Goal: Information Seeking & Learning: Learn about a topic

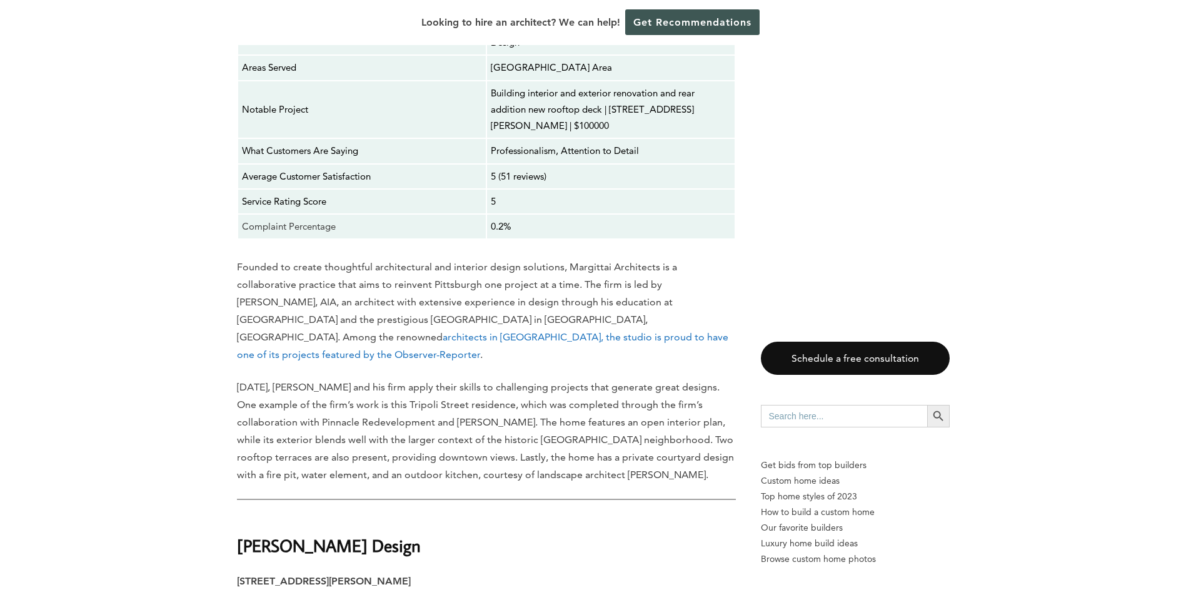
scroll to position [2564, 0]
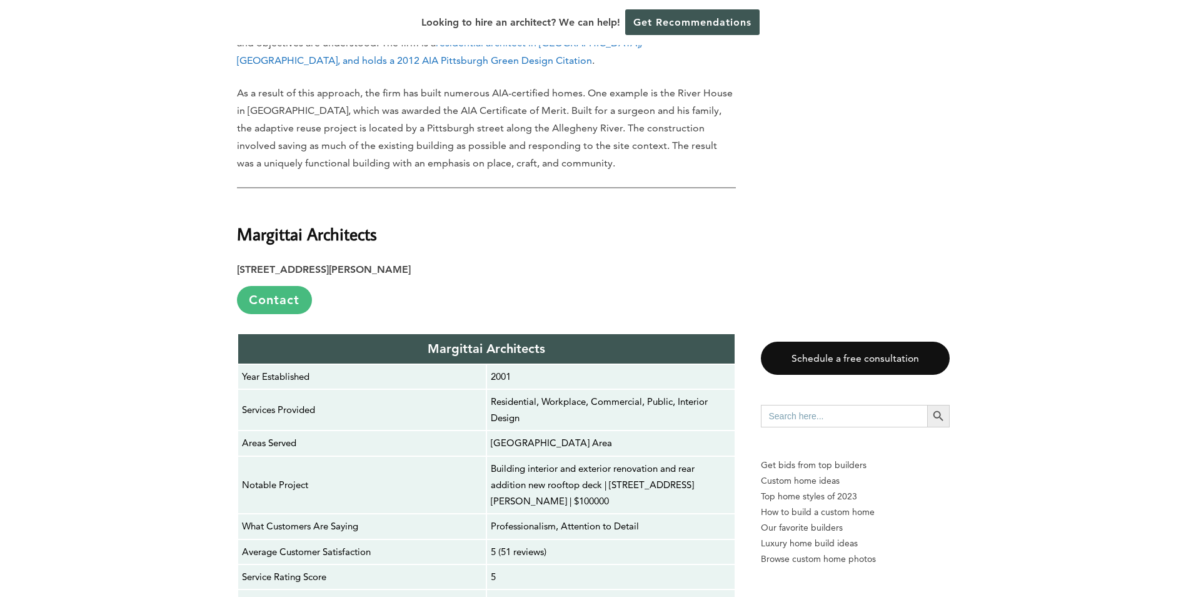
click at [275, 286] on link "Contact" at bounding box center [274, 300] width 75 height 28
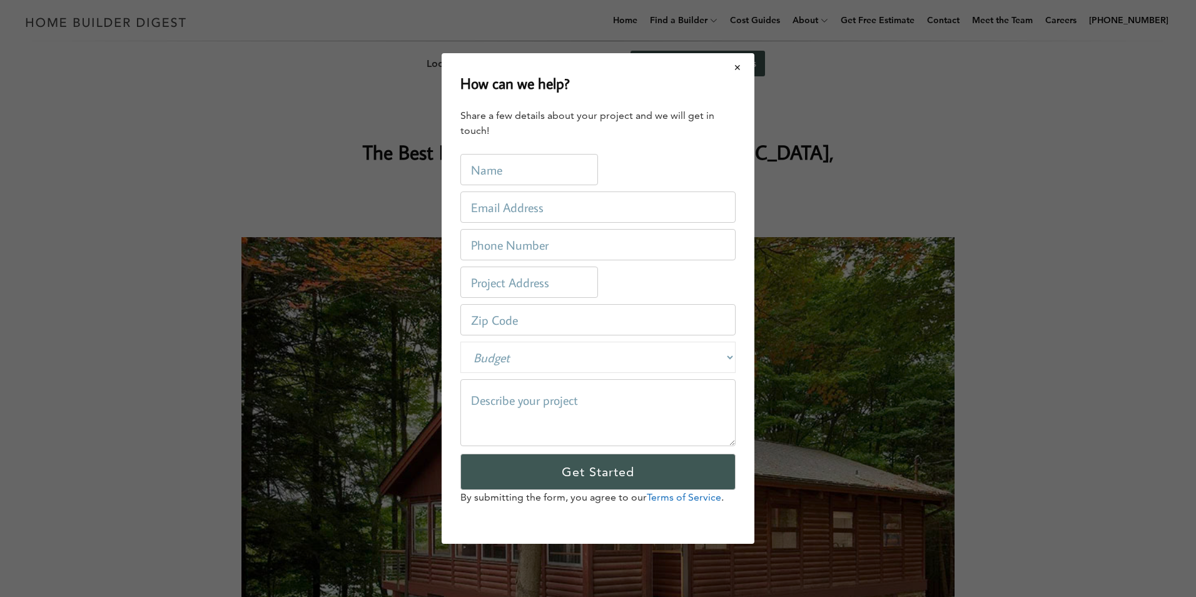
click at [737, 69] on button "Close modal" at bounding box center [737, 67] width 33 height 26
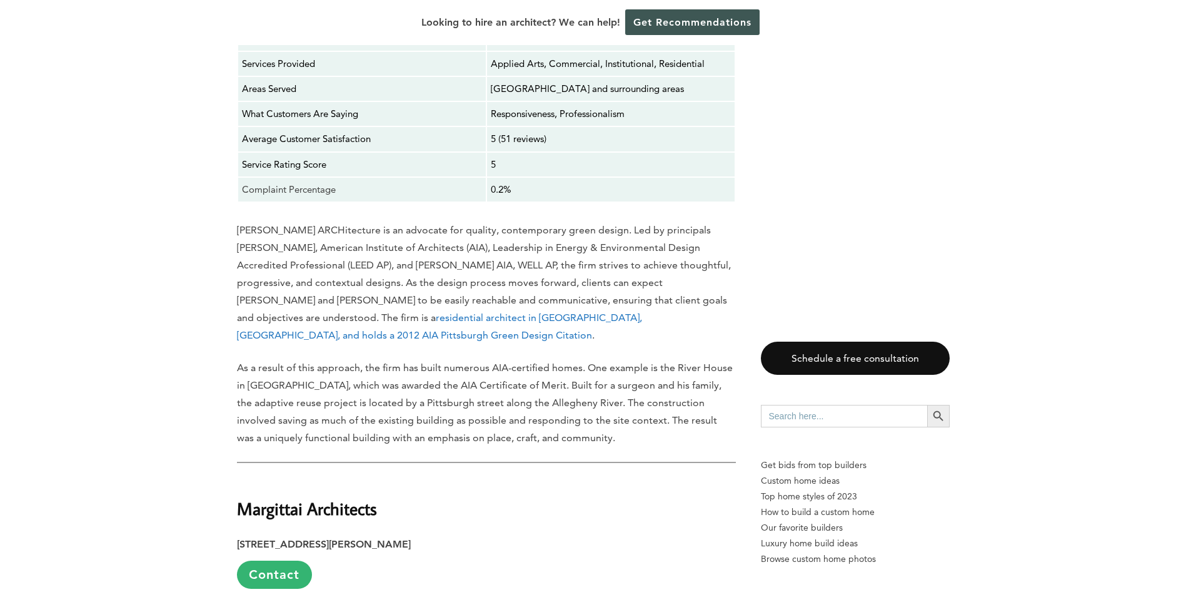
scroll to position [2564, 0]
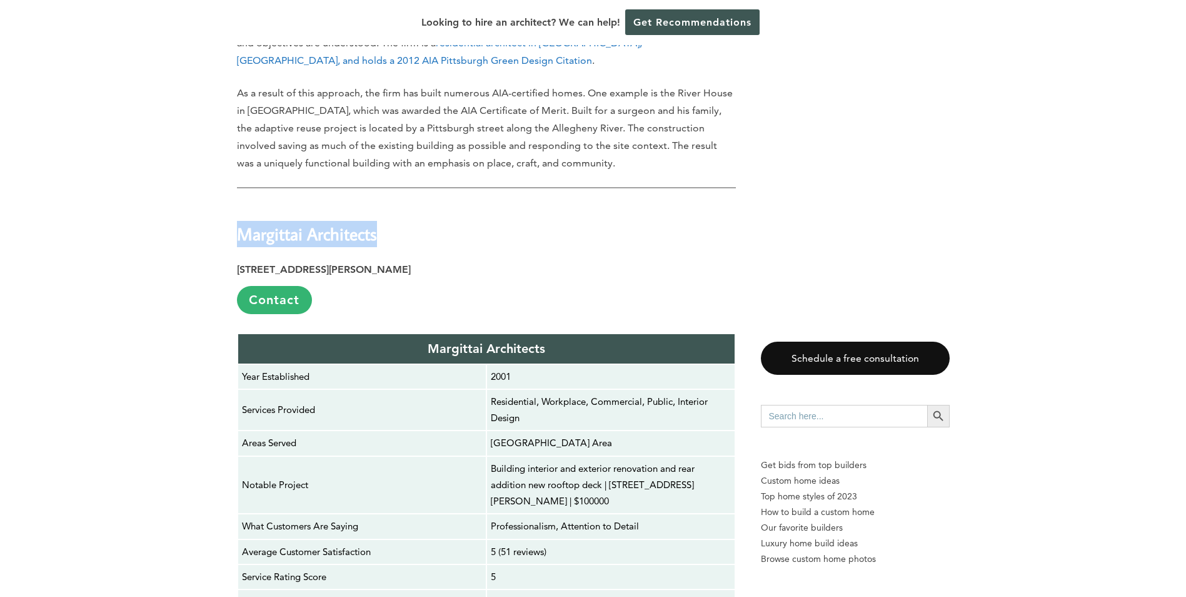
drag, startPoint x: 405, startPoint y: 165, endPoint x: 211, endPoint y: 177, distance: 194.8
copy strong "Margittai Architects"
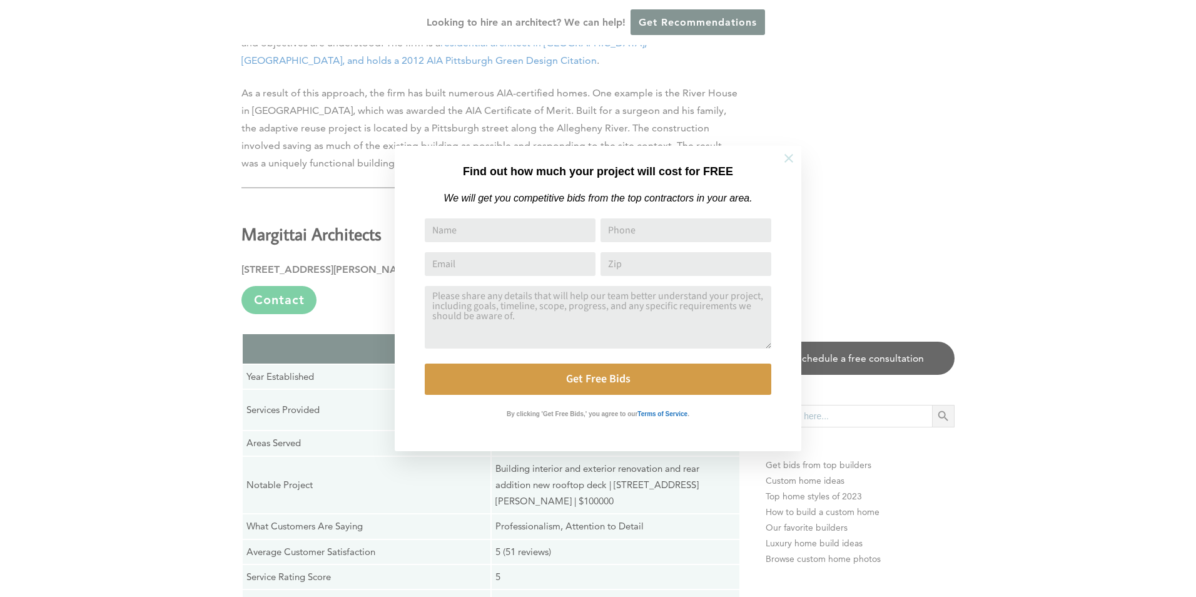
click at [789, 158] on icon at bounding box center [788, 158] width 9 height 9
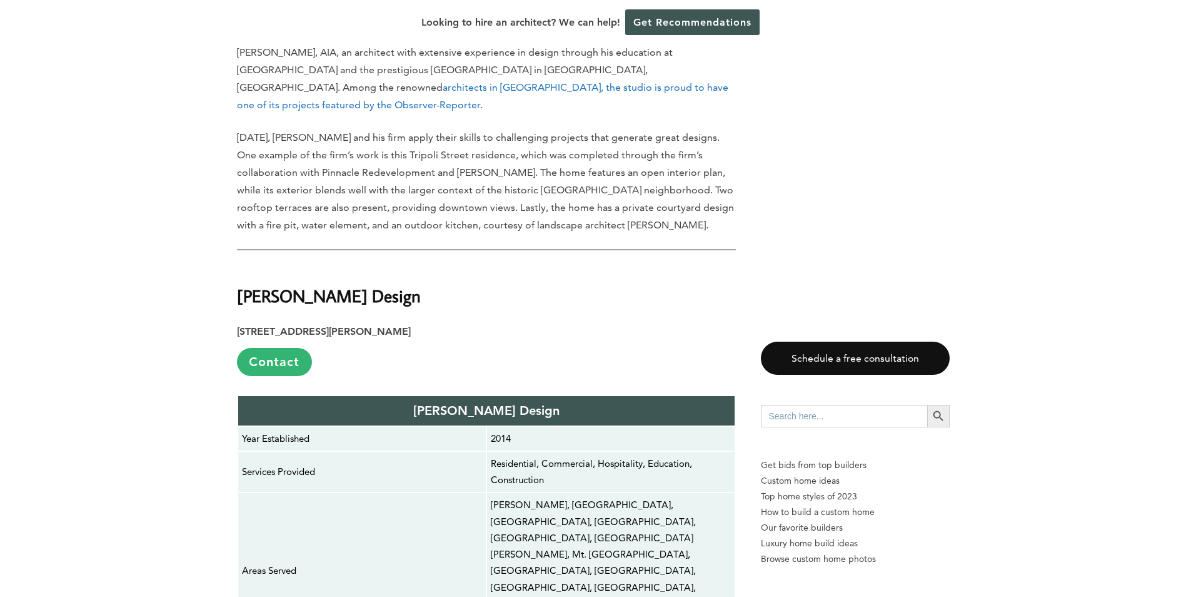
scroll to position [3189, 0]
click at [446, 265] on h2 "[PERSON_NAME] Design" at bounding box center [486, 286] width 499 height 43
drag, startPoint x: 437, startPoint y: 211, endPoint x: 215, endPoint y: 218, distance: 222.1
copy strong "[PERSON_NAME] Design"
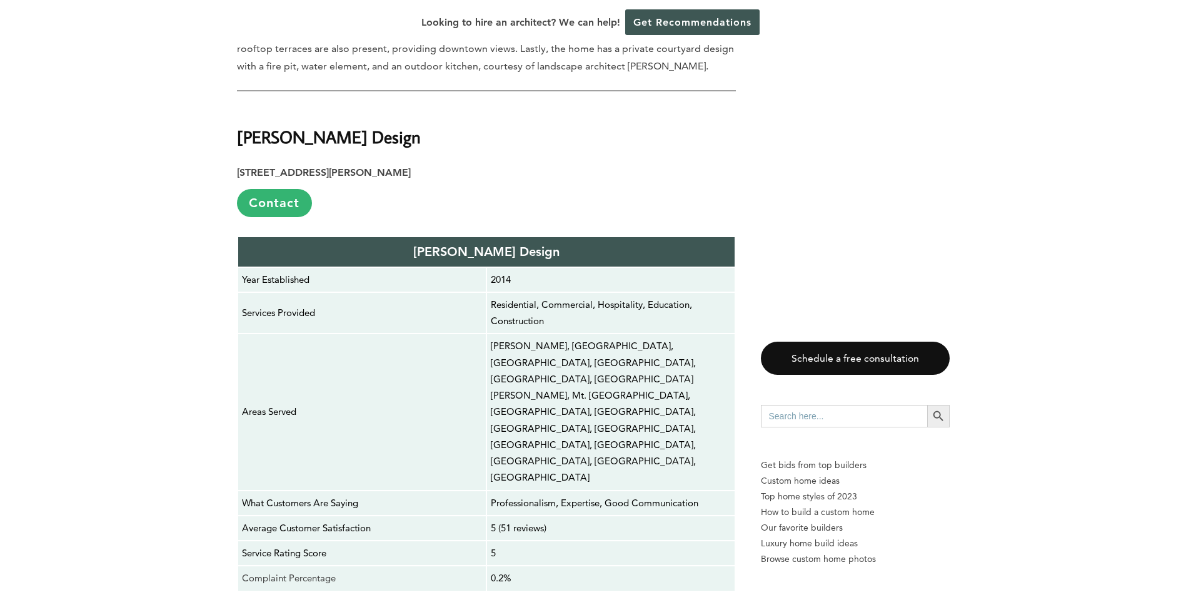
scroll to position [3689, 0]
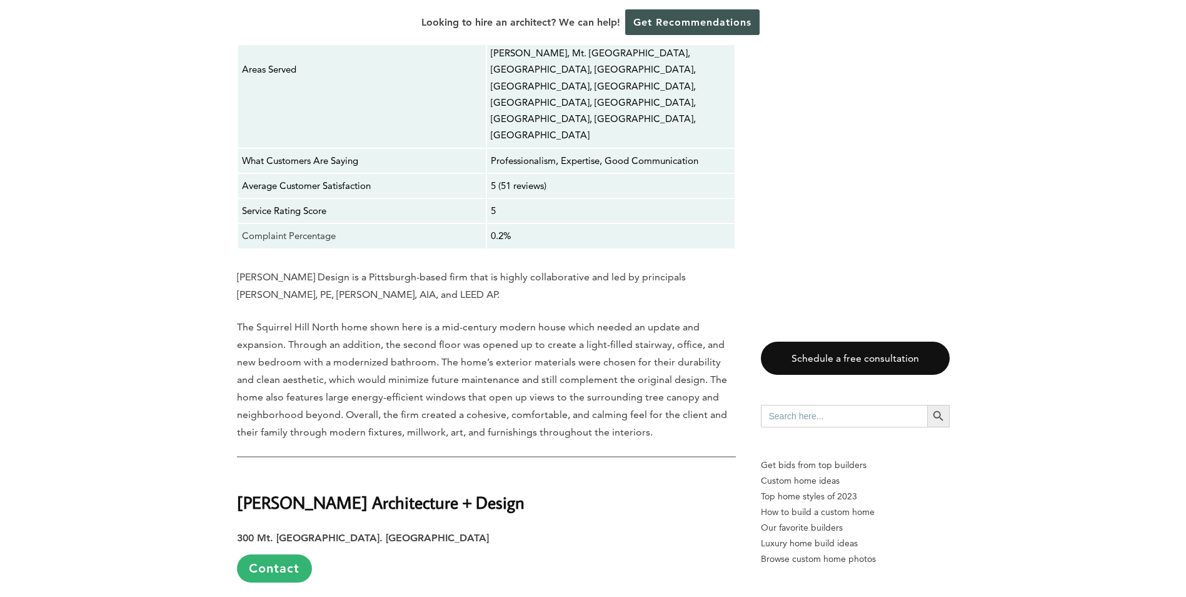
click at [514, 472] on h2 "[PERSON_NAME] Architecture + Design" at bounding box center [486, 493] width 499 height 43
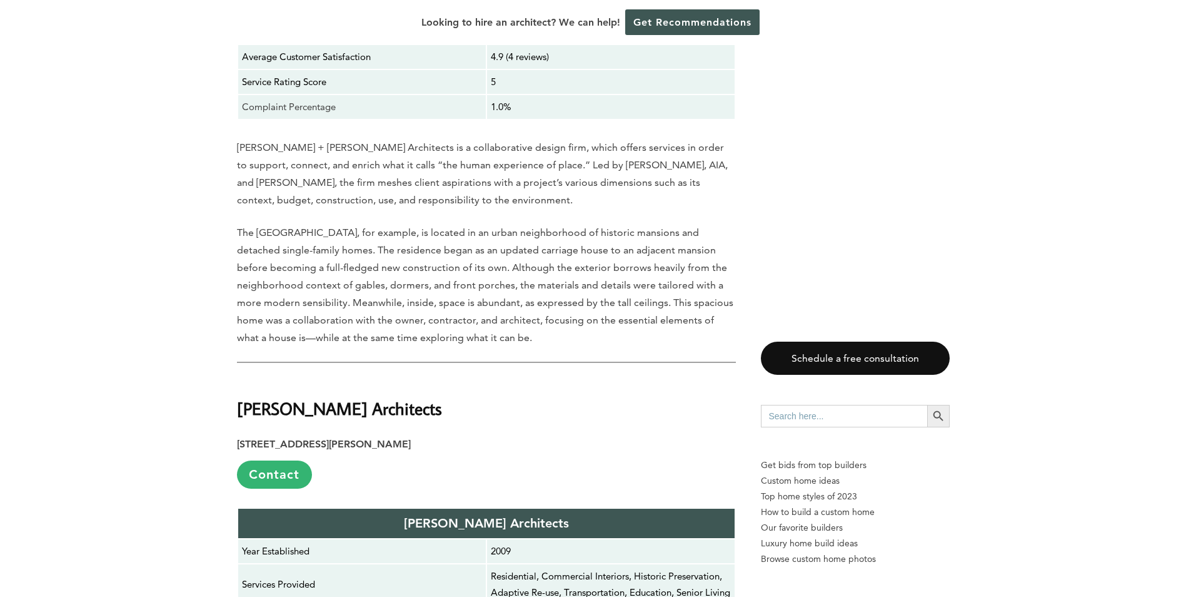
scroll to position [7129, 0]
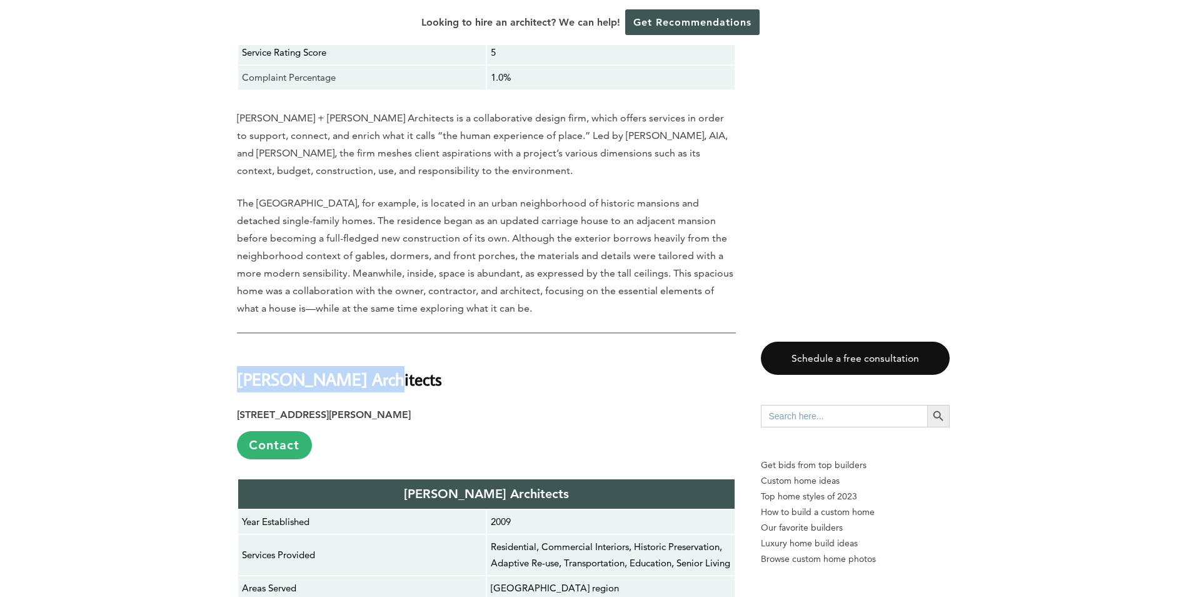
drag, startPoint x: 418, startPoint y: 88, endPoint x: 226, endPoint y: 89, distance: 192.0
copy strong "[PERSON_NAME] Architects"
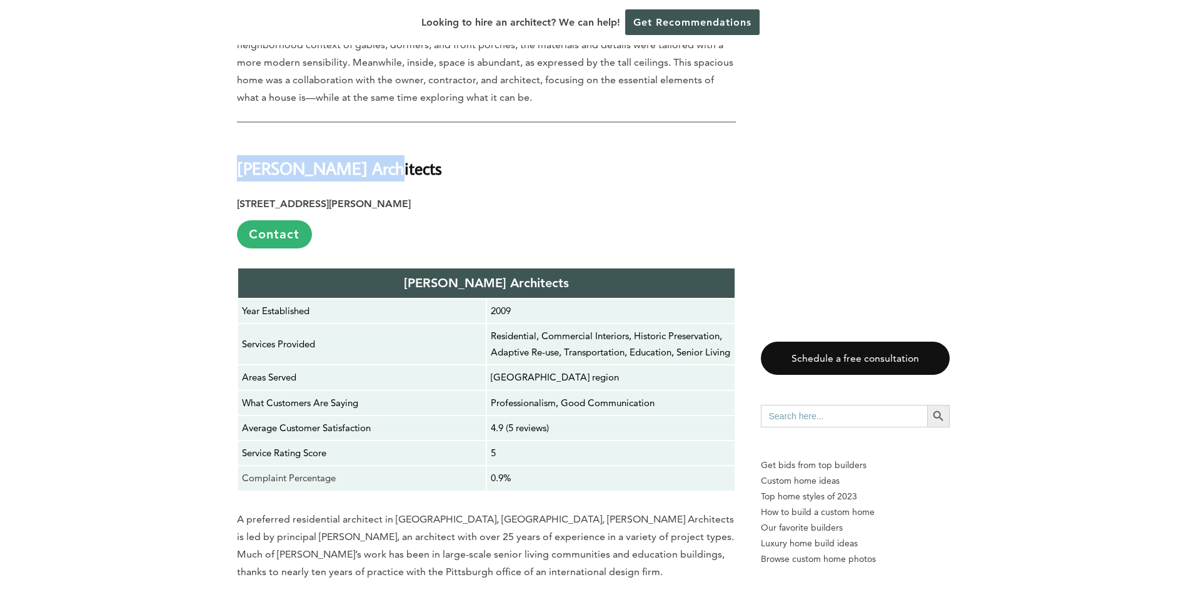
scroll to position [7629, 0]
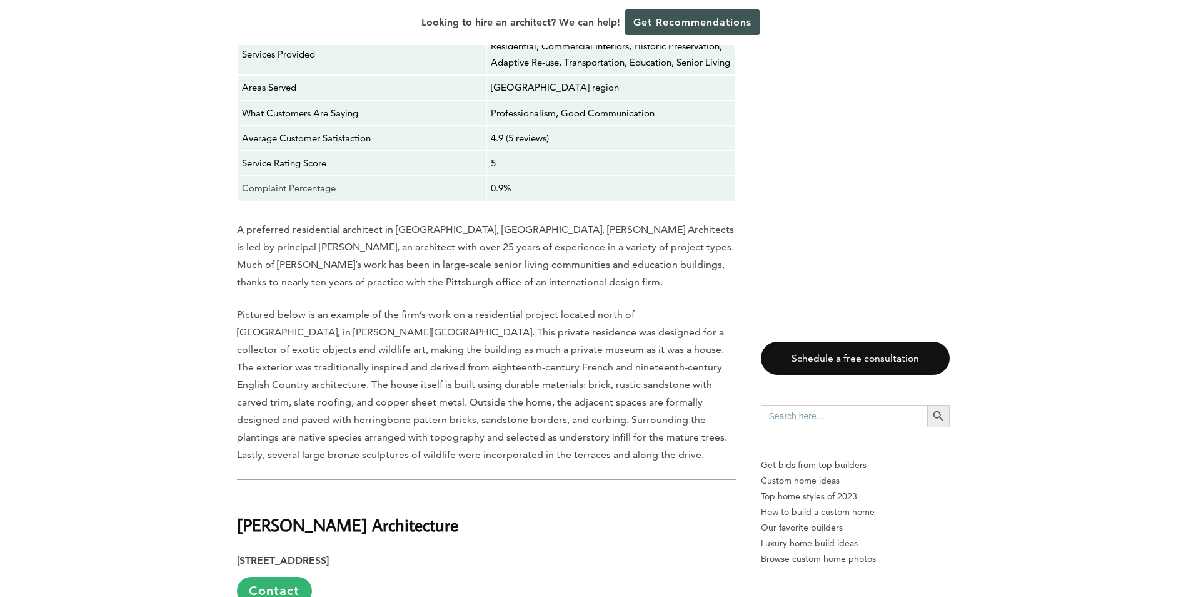
click at [398, 306] on p "Pictured below is an example of the firm’s work on a residential project locate…" at bounding box center [486, 385] width 499 height 158
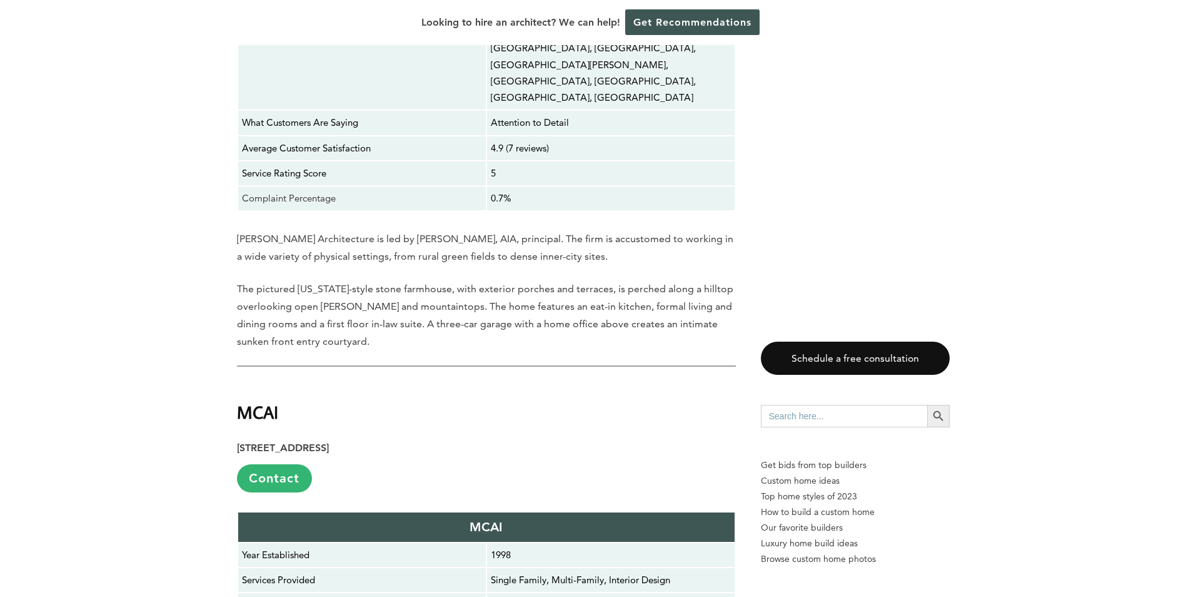
scroll to position [8880, 0]
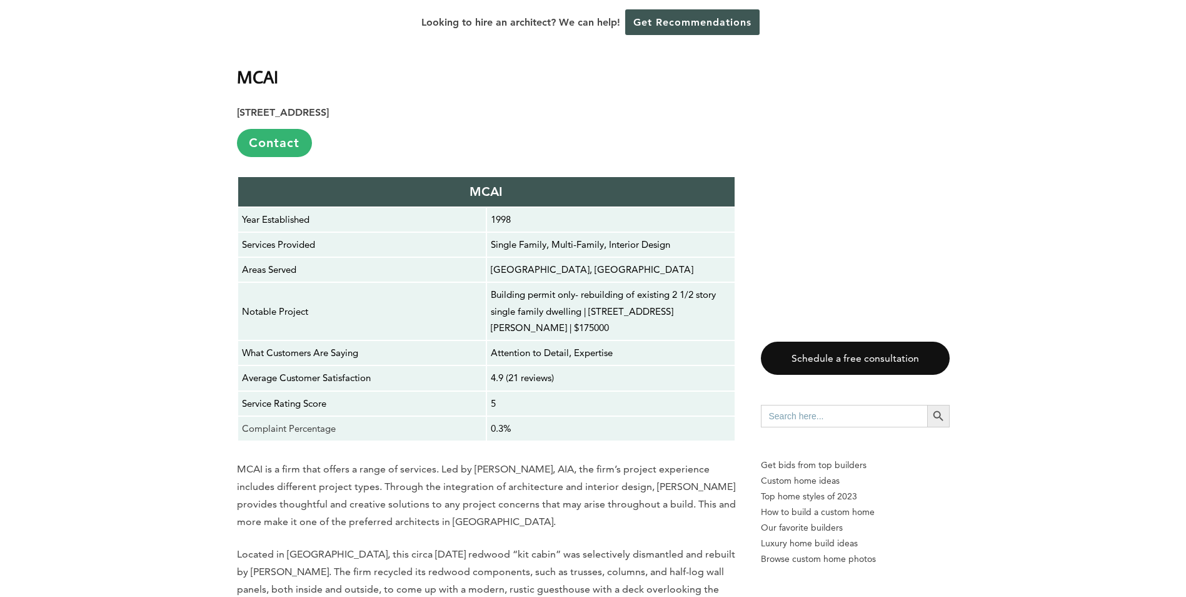
drag, startPoint x: 397, startPoint y: 218, endPoint x: 228, endPoint y: 224, distance: 168.9
copy strong "[PERSON_NAME] Architects"
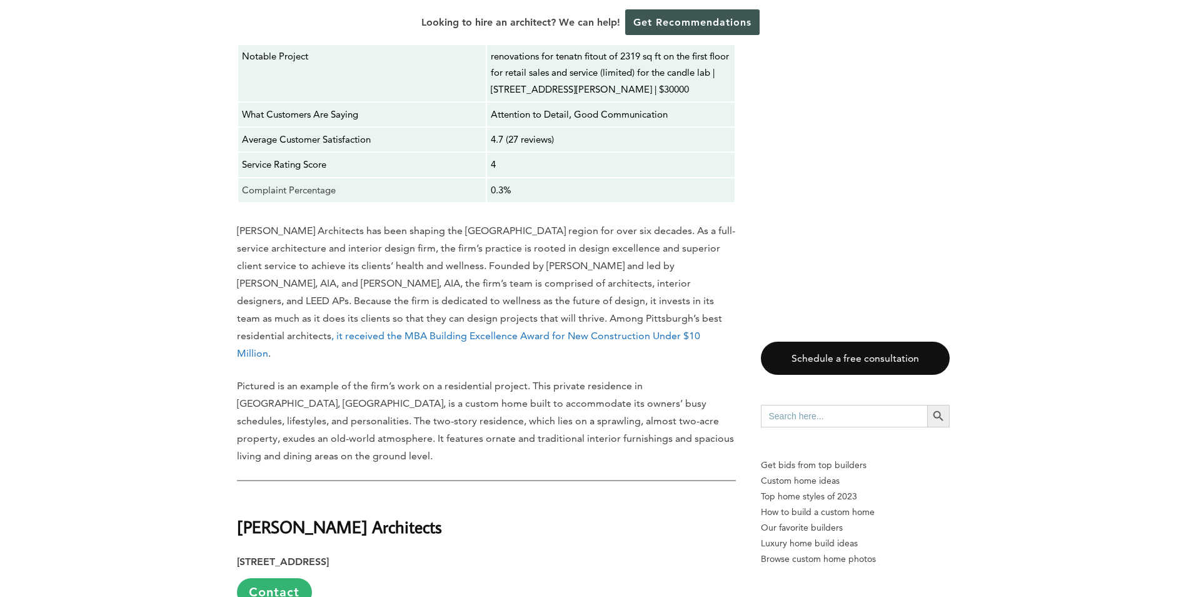
scroll to position [9755, 0]
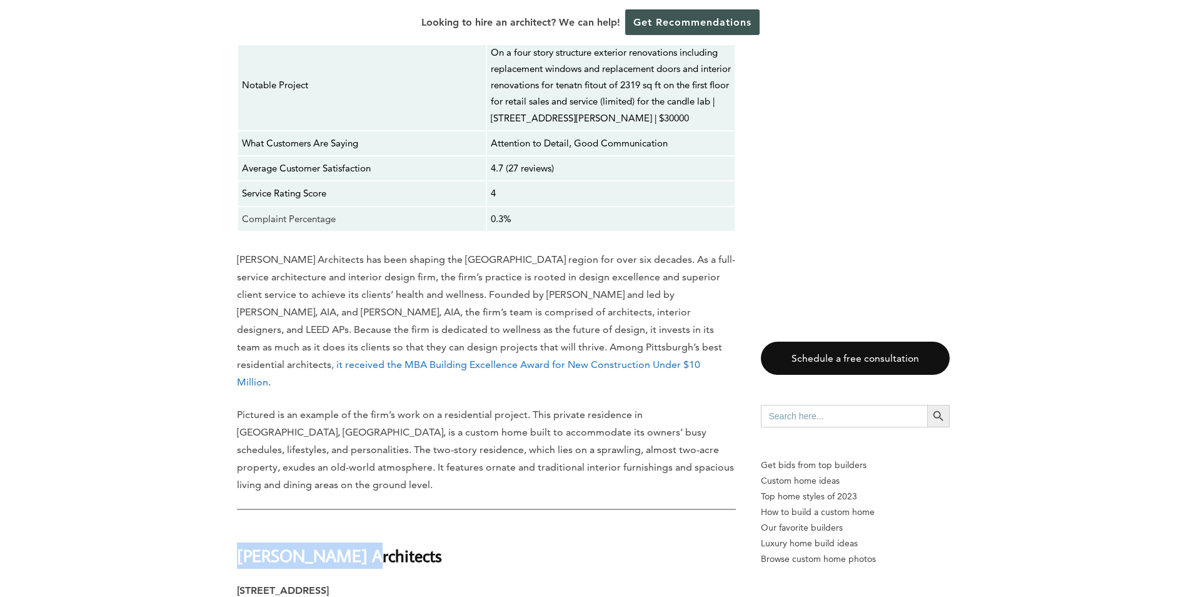
drag, startPoint x: 386, startPoint y: 73, endPoint x: 219, endPoint y: 69, distance: 167.0
copy strong "[PERSON_NAME] Architects"
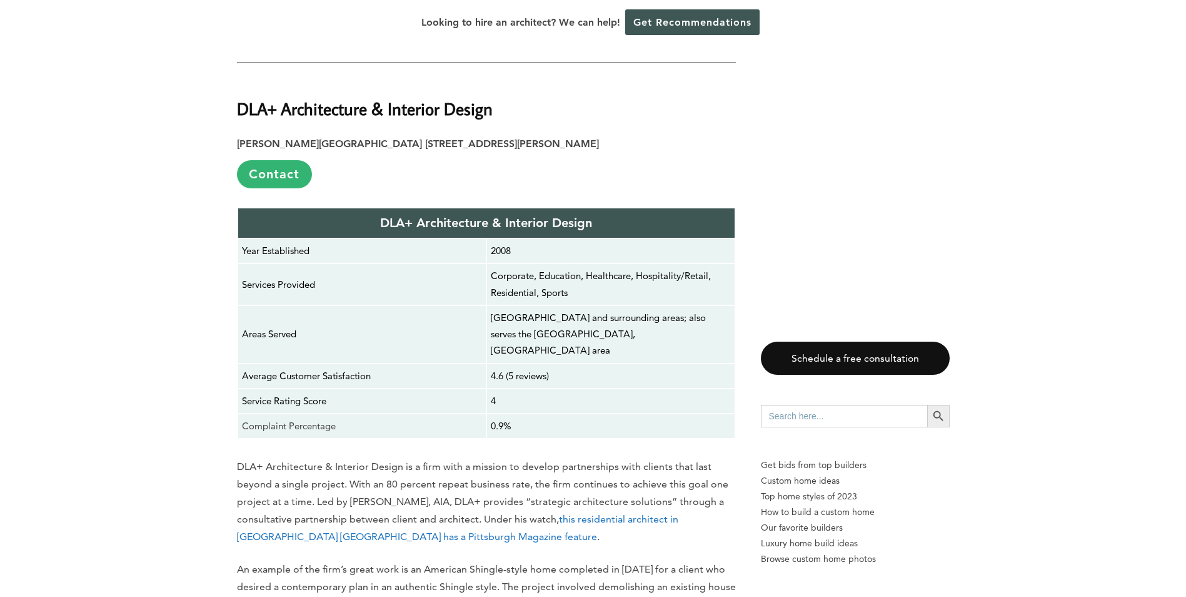
scroll to position [10943, 0]
